Goal: Information Seeking & Learning: Learn about a topic

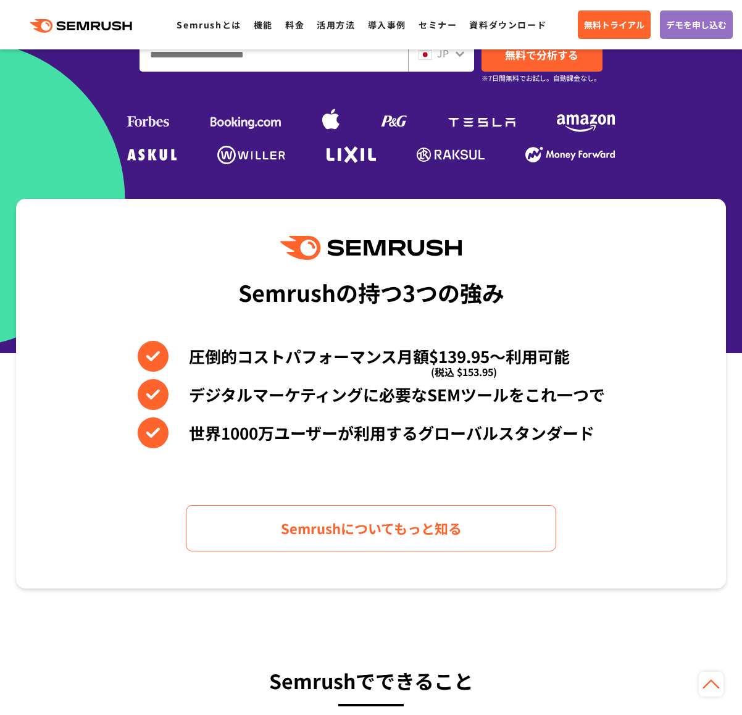
scroll to position [342, 0]
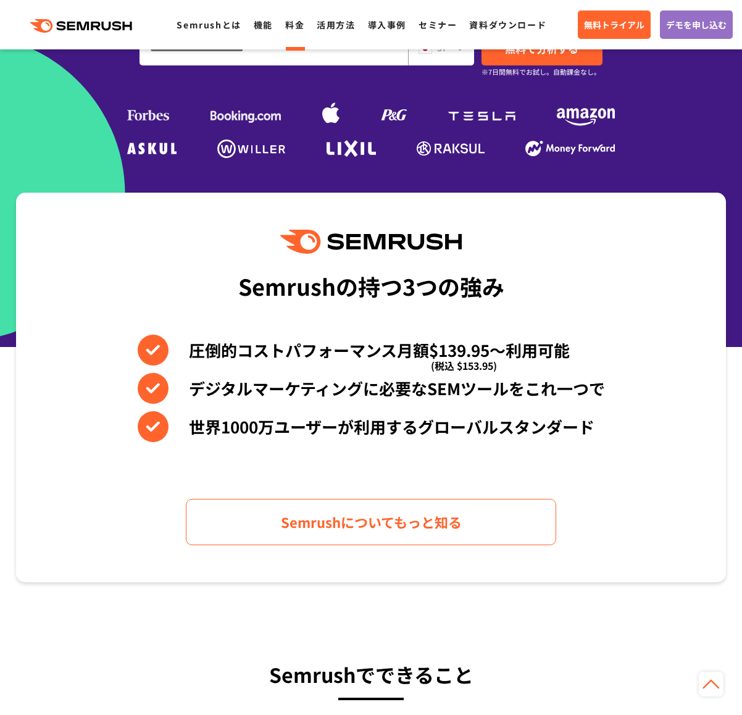
click at [296, 27] on link "料金" at bounding box center [294, 25] width 19 height 12
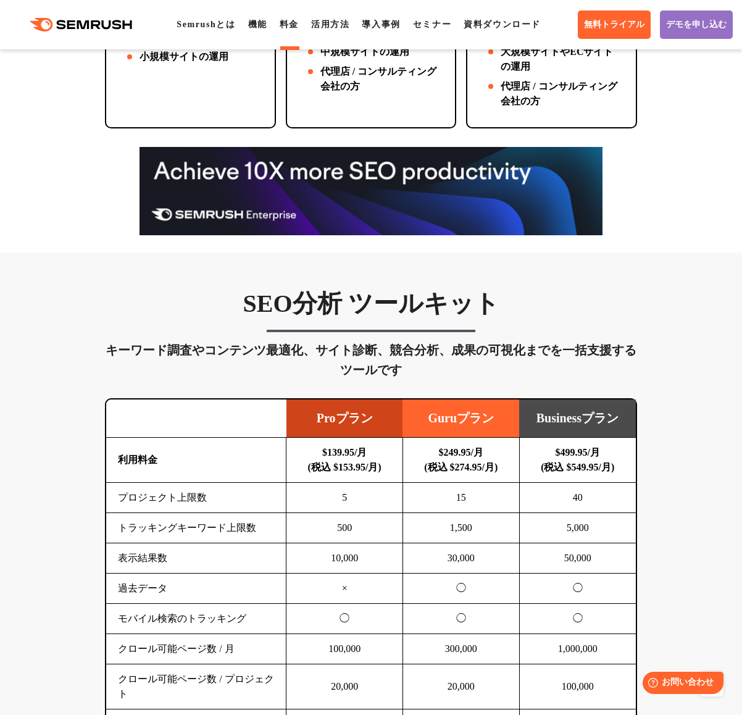
scroll to position [589, 0]
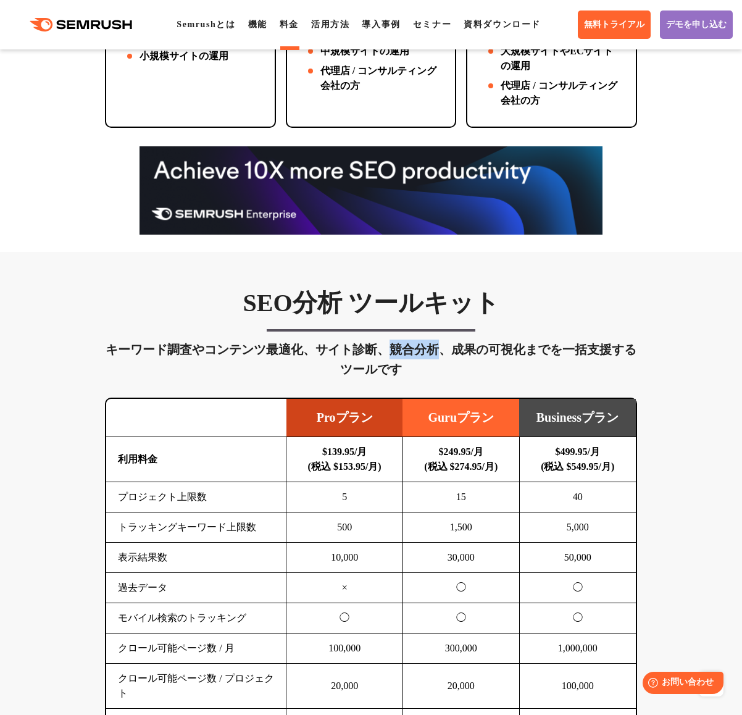
drag, startPoint x: 389, startPoint y: 327, endPoint x: 440, endPoint y: 326, distance: 51.9
click at [440, 340] on div "キーワード調査やコンテンツ最適化、サイト診断、競合分析、成果の可視化までを一括支援するツールです" at bounding box center [371, 360] width 532 height 40
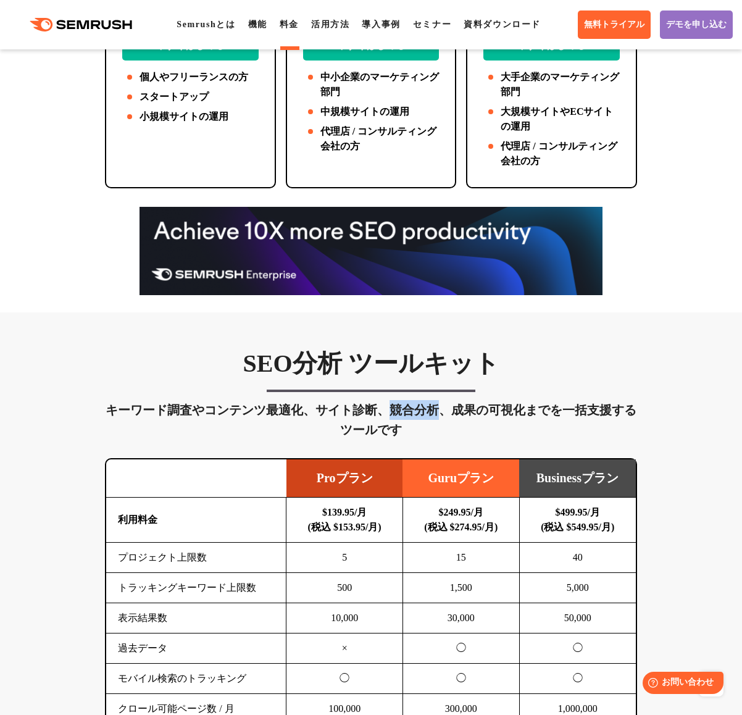
scroll to position [517, 0]
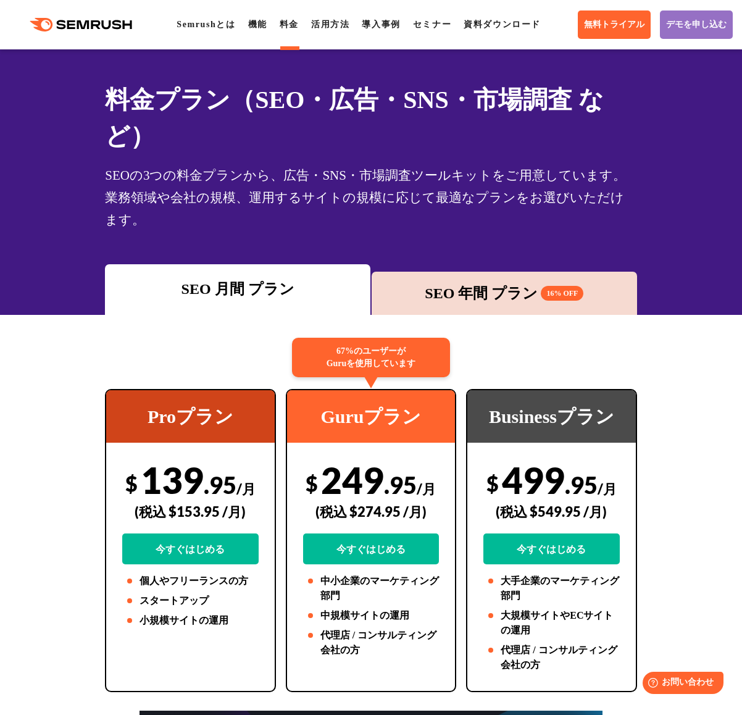
scroll to position [0, 0]
